Goal: Find specific page/section: Find specific page/section

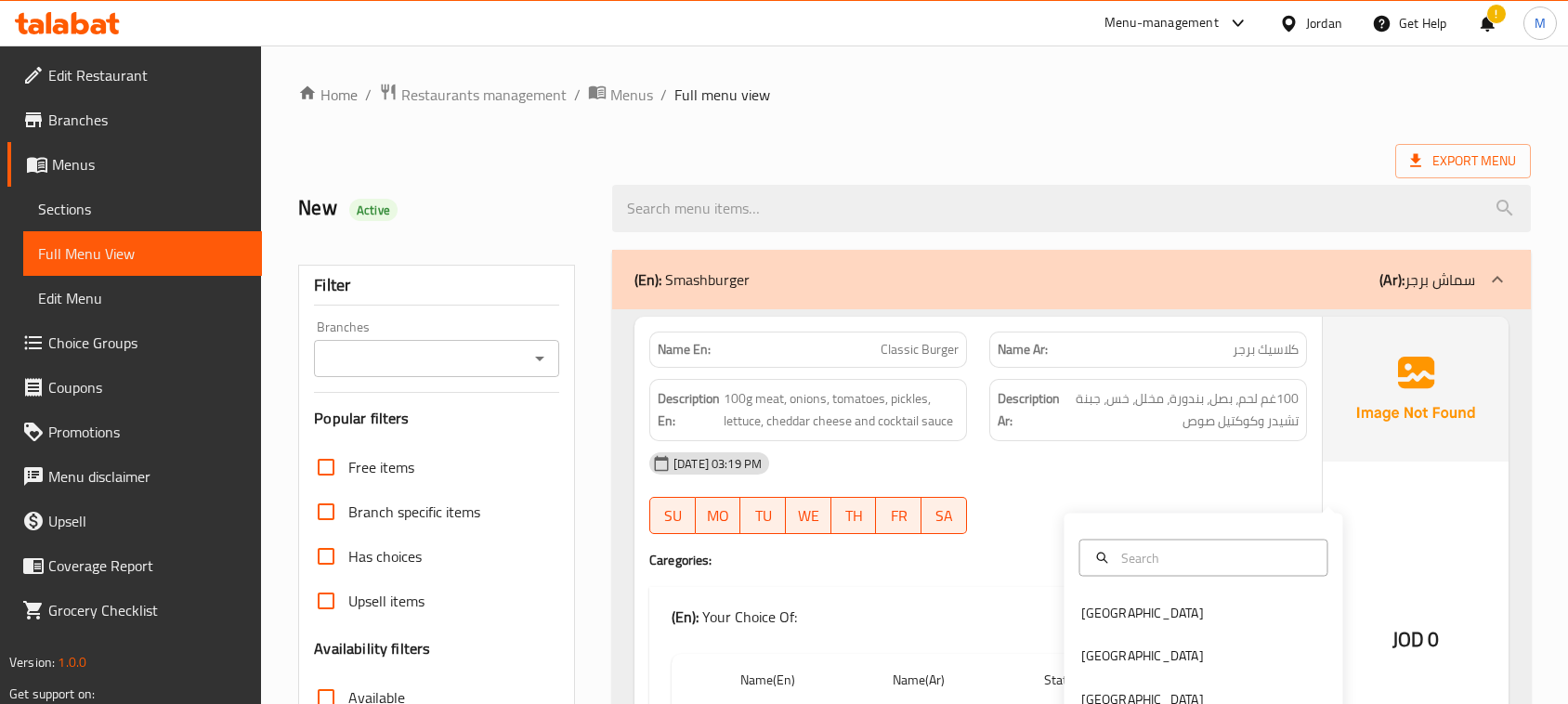
scroll to position [464, 0]
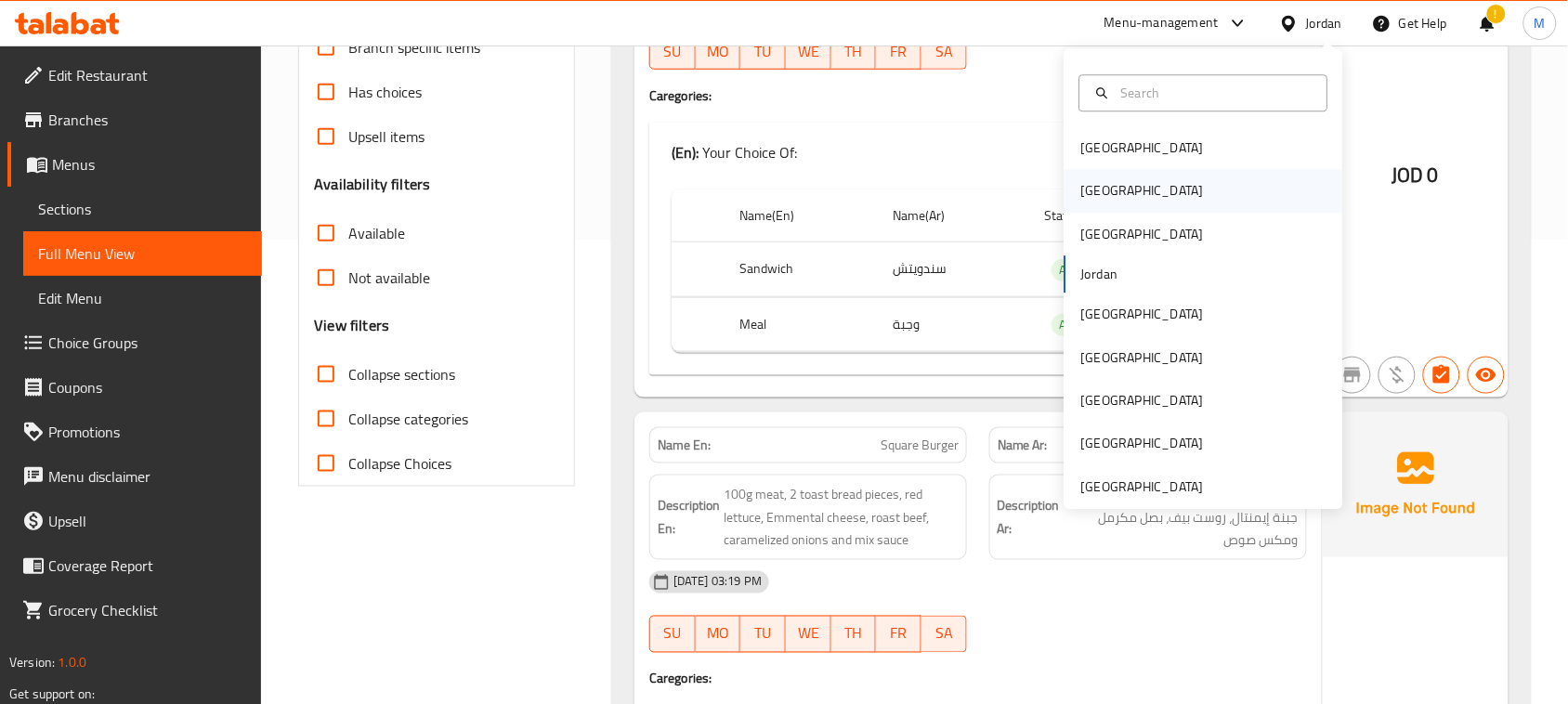
click at [1105, 184] on div "[GEOGRAPHIC_DATA]" at bounding box center [1142, 191] width 152 height 43
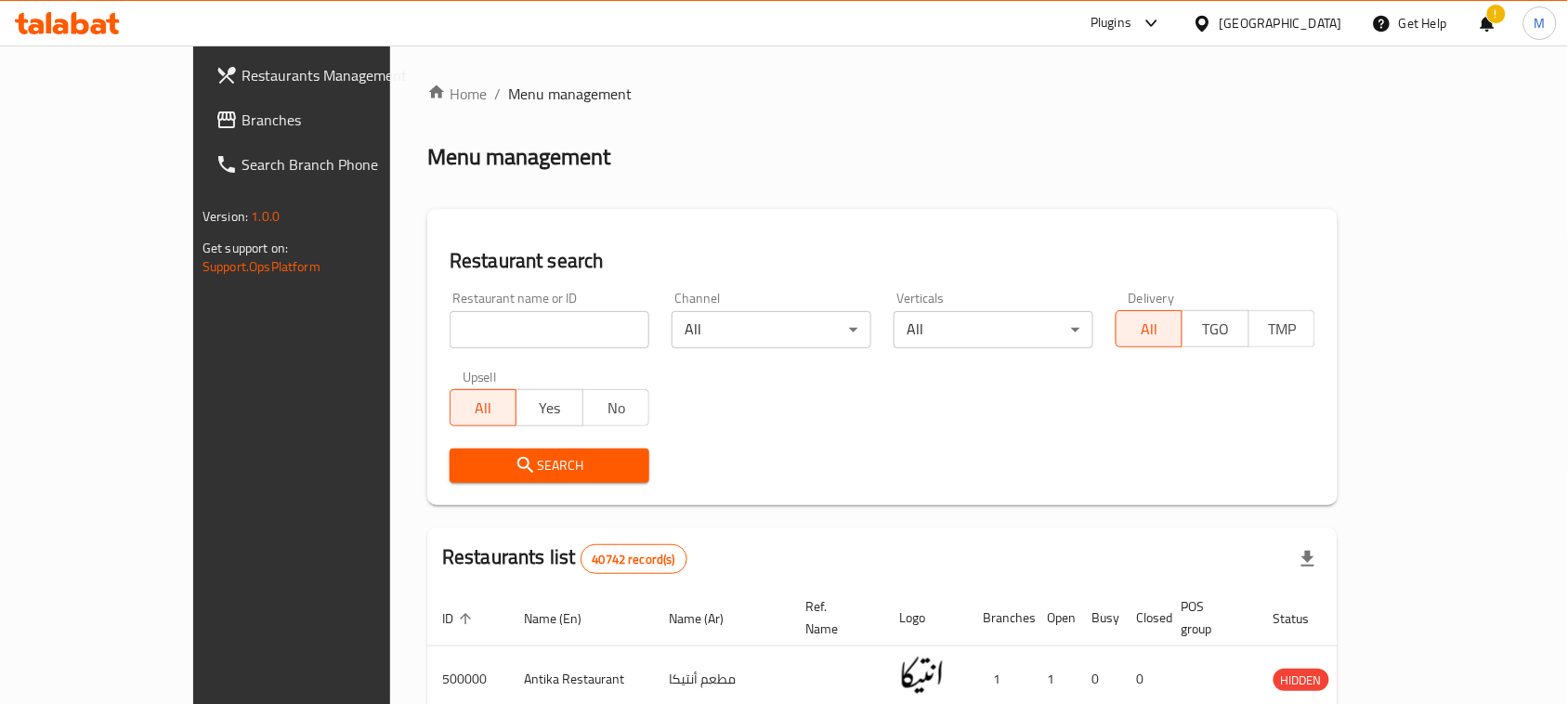
drag, startPoint x: 400, startPoint y: 336, endPoint x: 423, endPoint y: 341, distance: 23.5
click at [450, 336] on input "search" at bounding box center [549, 329] width 200 height 37
paste input "Food and Mood"
type input "Food and Mood"
click button "Search" at bounding box center [549, 465] width 200 height 35
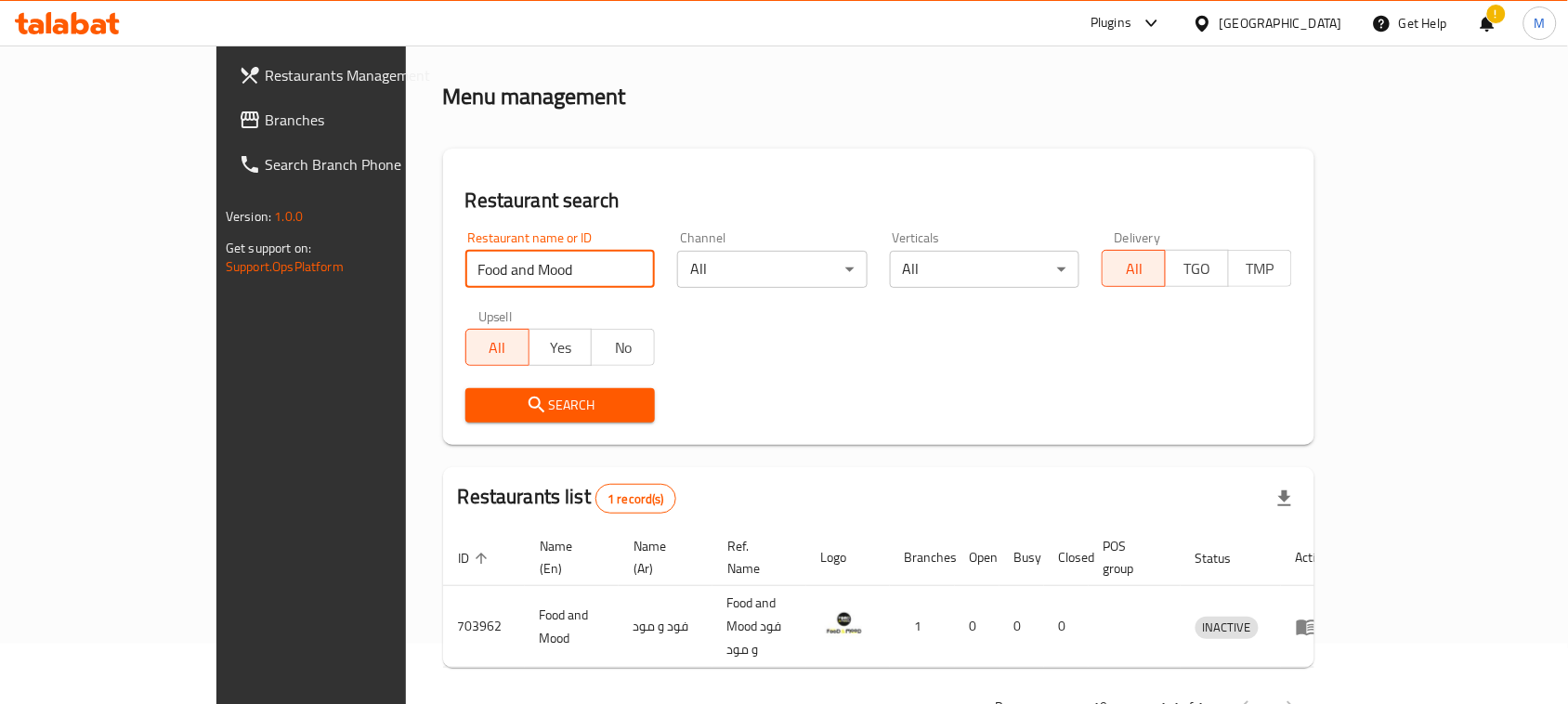
scroll to position [88, 0]
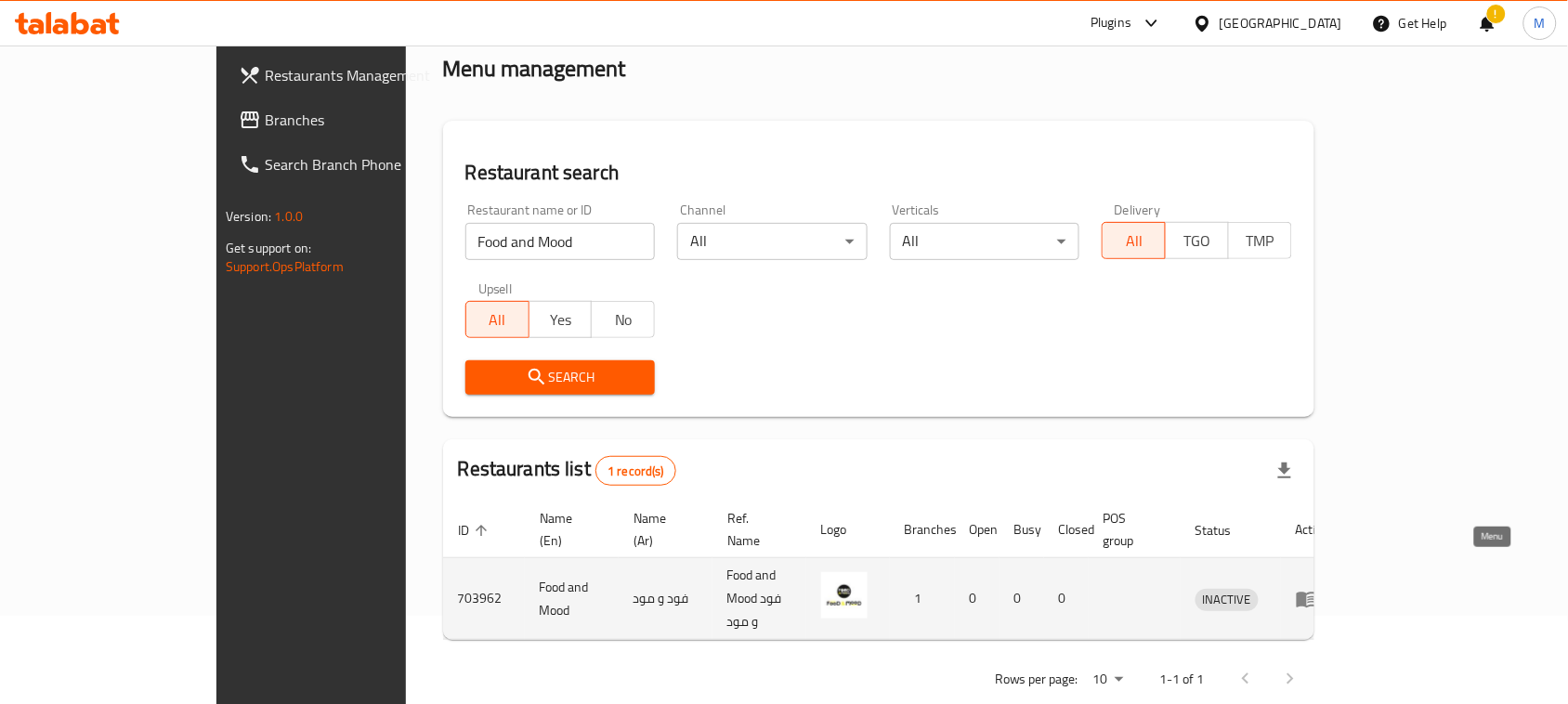
click at [1318, 588] on icon "enhanced table" at bounding box center [1307, 599] width 22 height 22
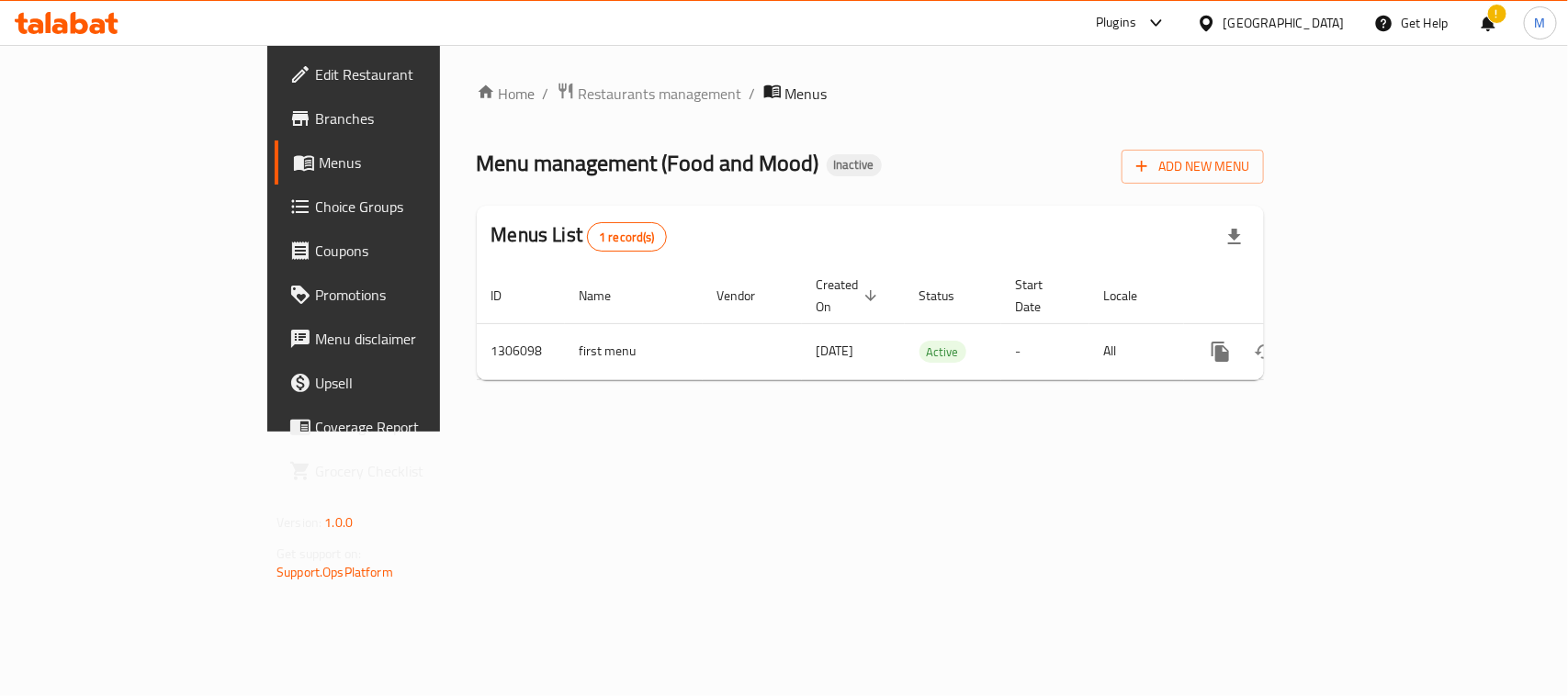
click at [315, 113] on span "Branches" at bounding box center [414, 118] width 200 height 22
